Goal: Find specific page/section: Find specific page/section

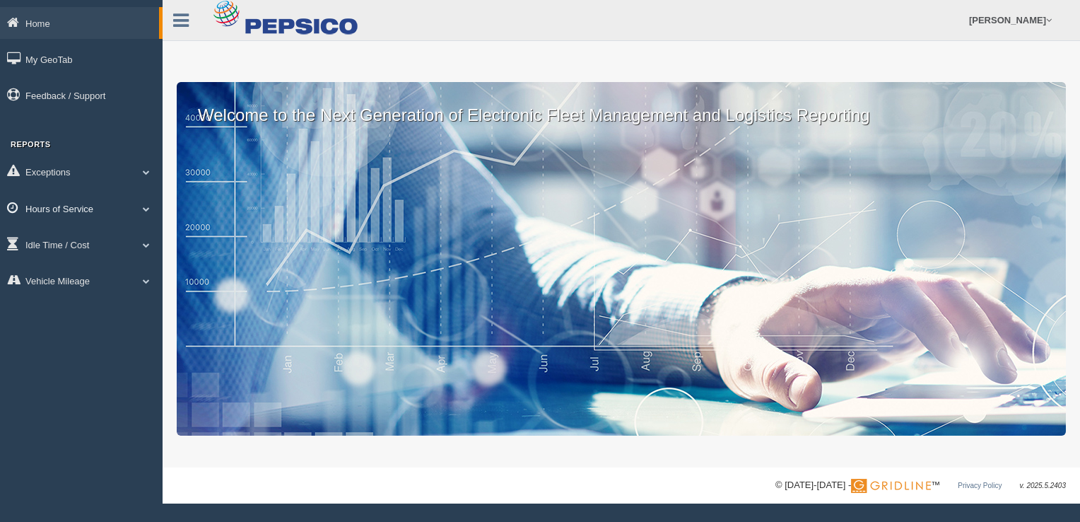
click at [61, 211] on link "Hours of Service" at bounding box center [81, 208] width 163 height 32
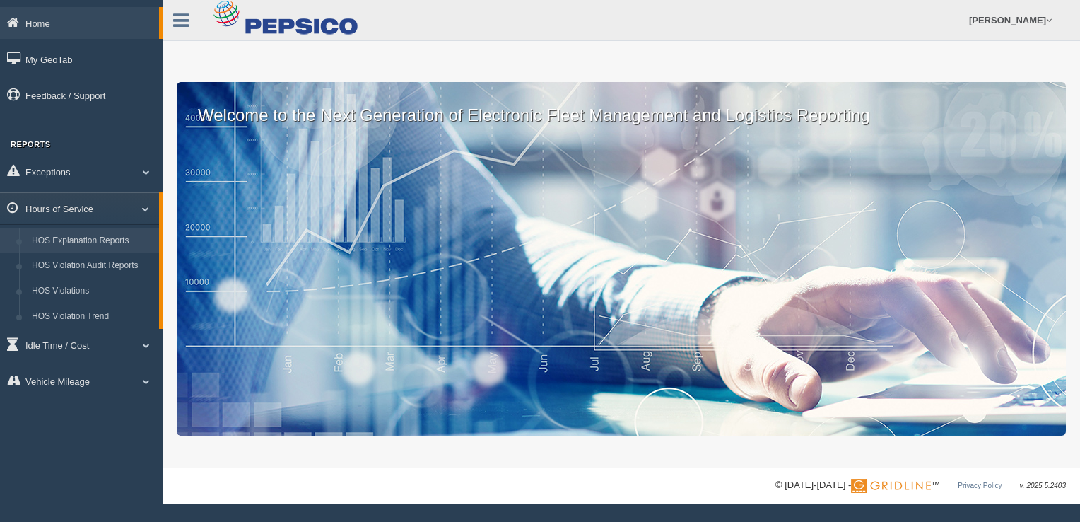
click at [78, 236] on link "HOS Explanation Reports" at bounding box center [92, 240] width 134 height 25
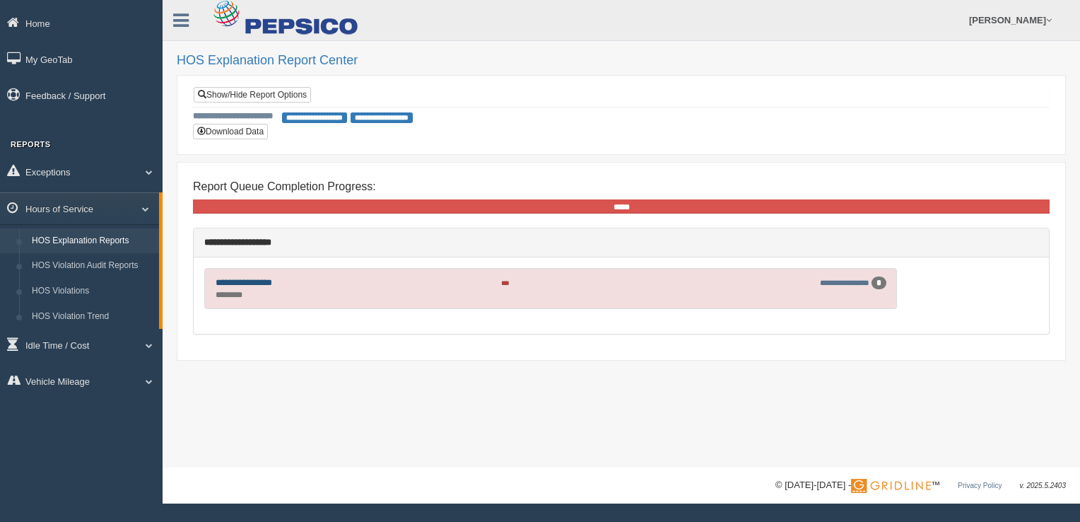
click at [266, 278] on link "**********" at bounding box center [244, 282] width 57 height 9
